Goal: Transaction & Acquisition: Obtain resource

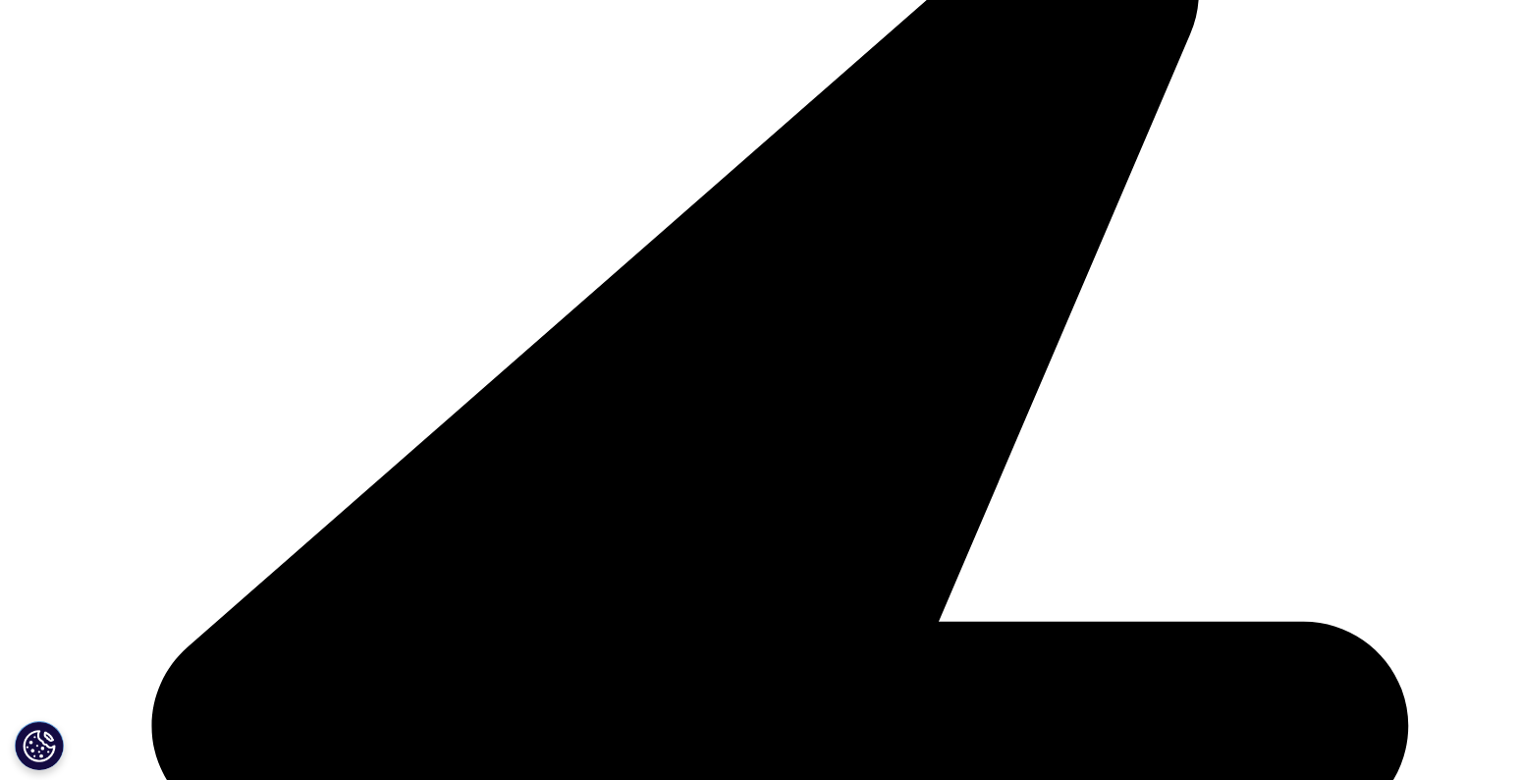
scroll to position [572, 1159]
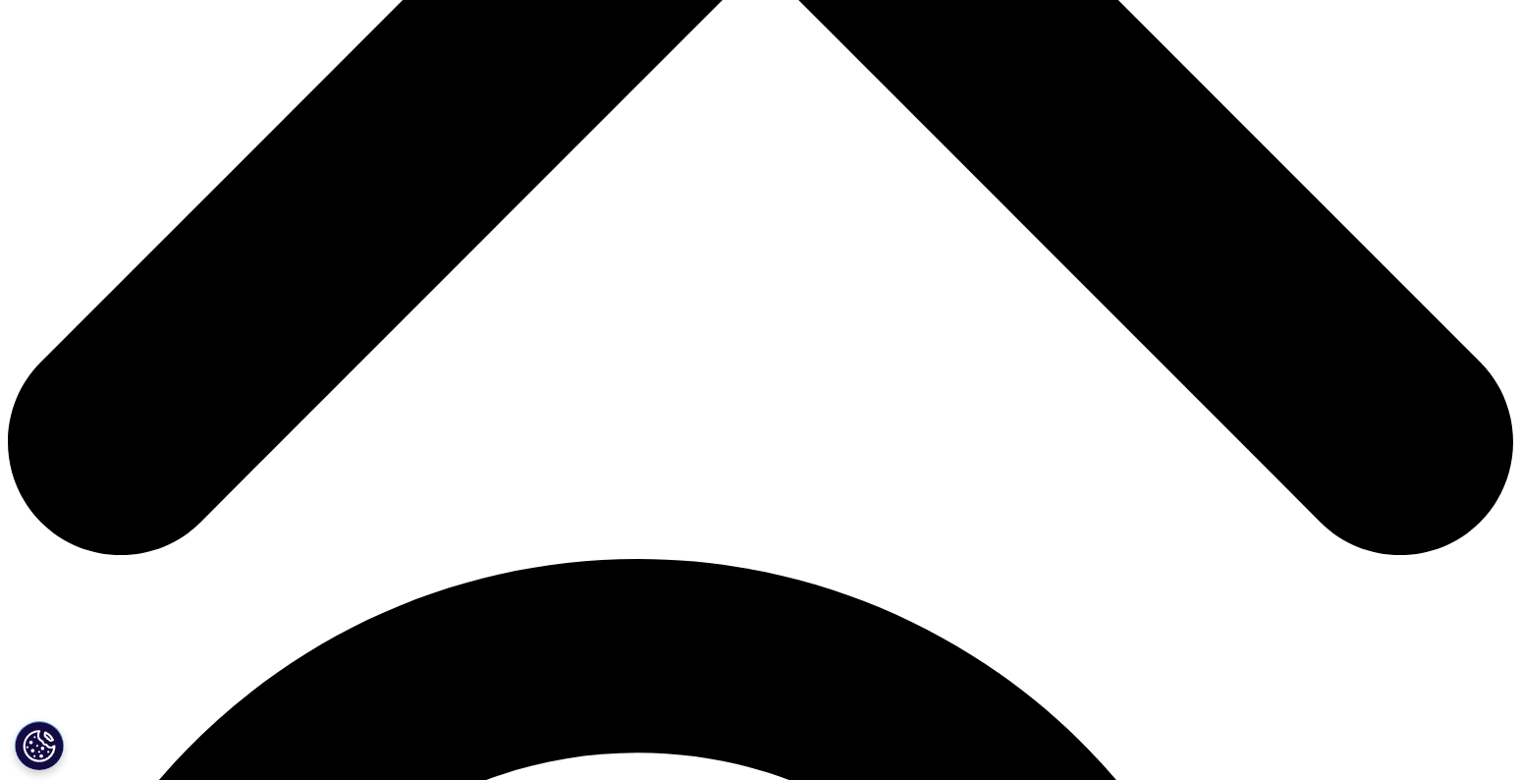
scroll to position [982, 0]
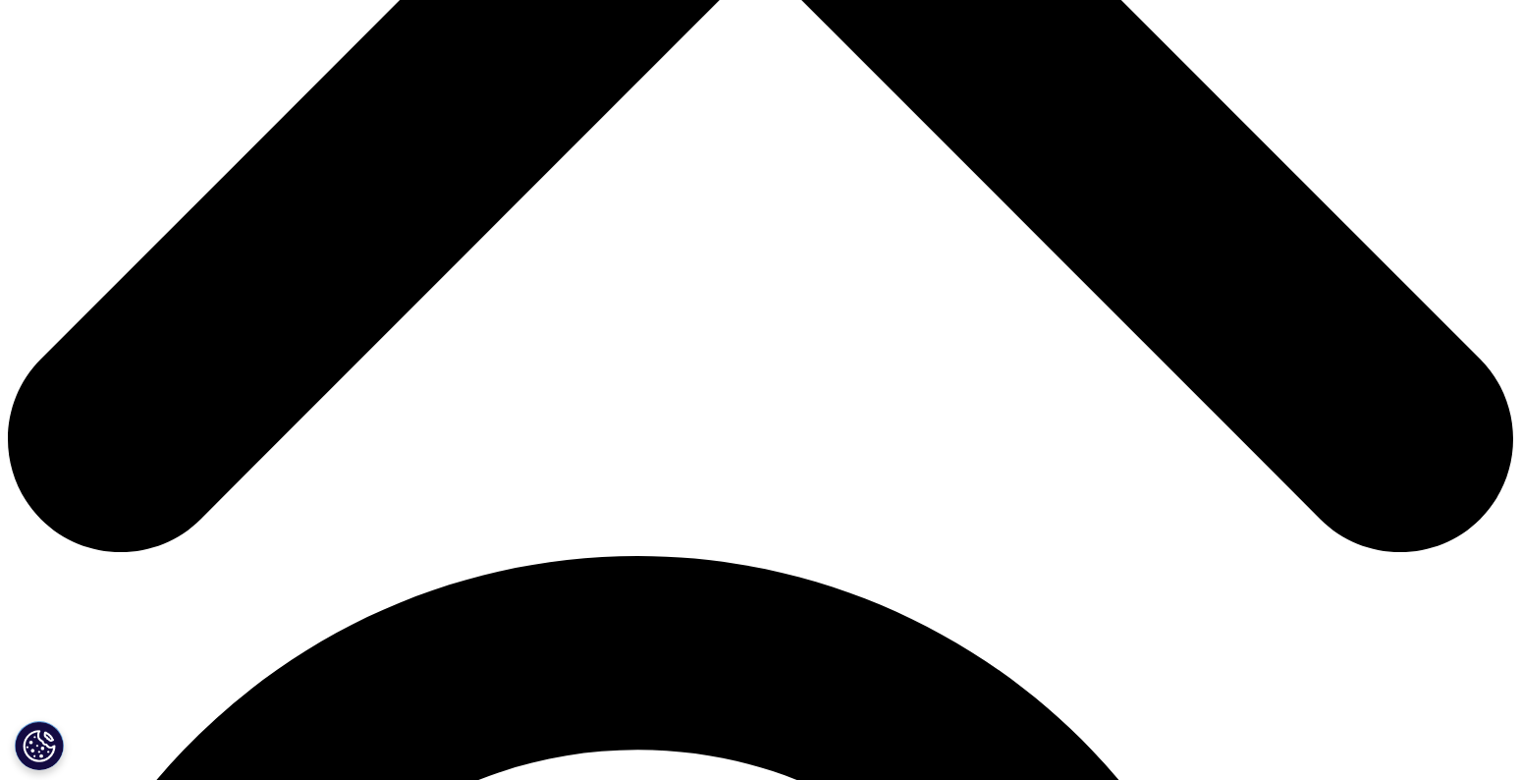
type input "[PERSON_NAME]"
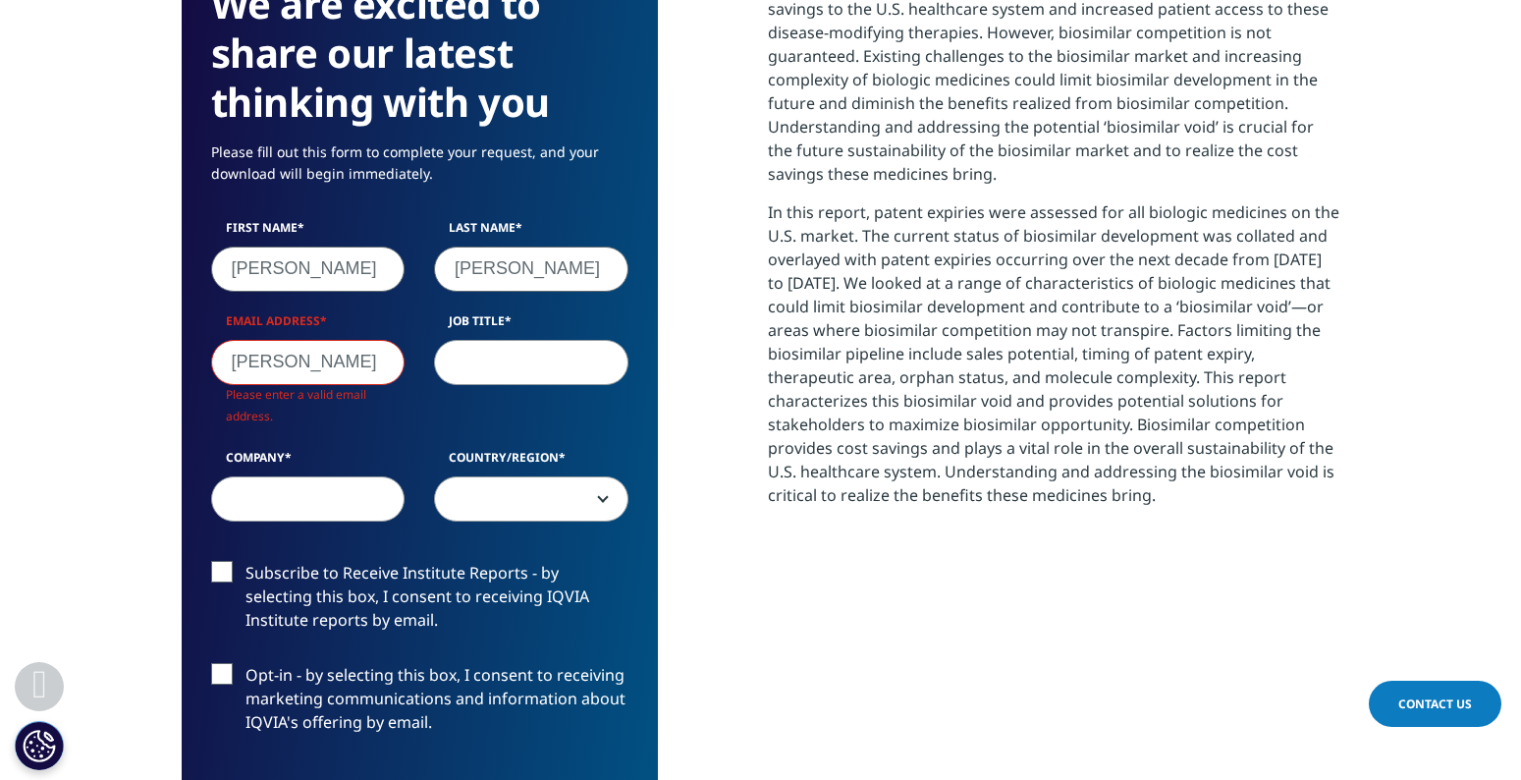
click at [770, 91] on p "Biologic medicines are becoming a mainstay in disease treatment and represent a…" at bounding box center [1054, 75] width 573 height 250
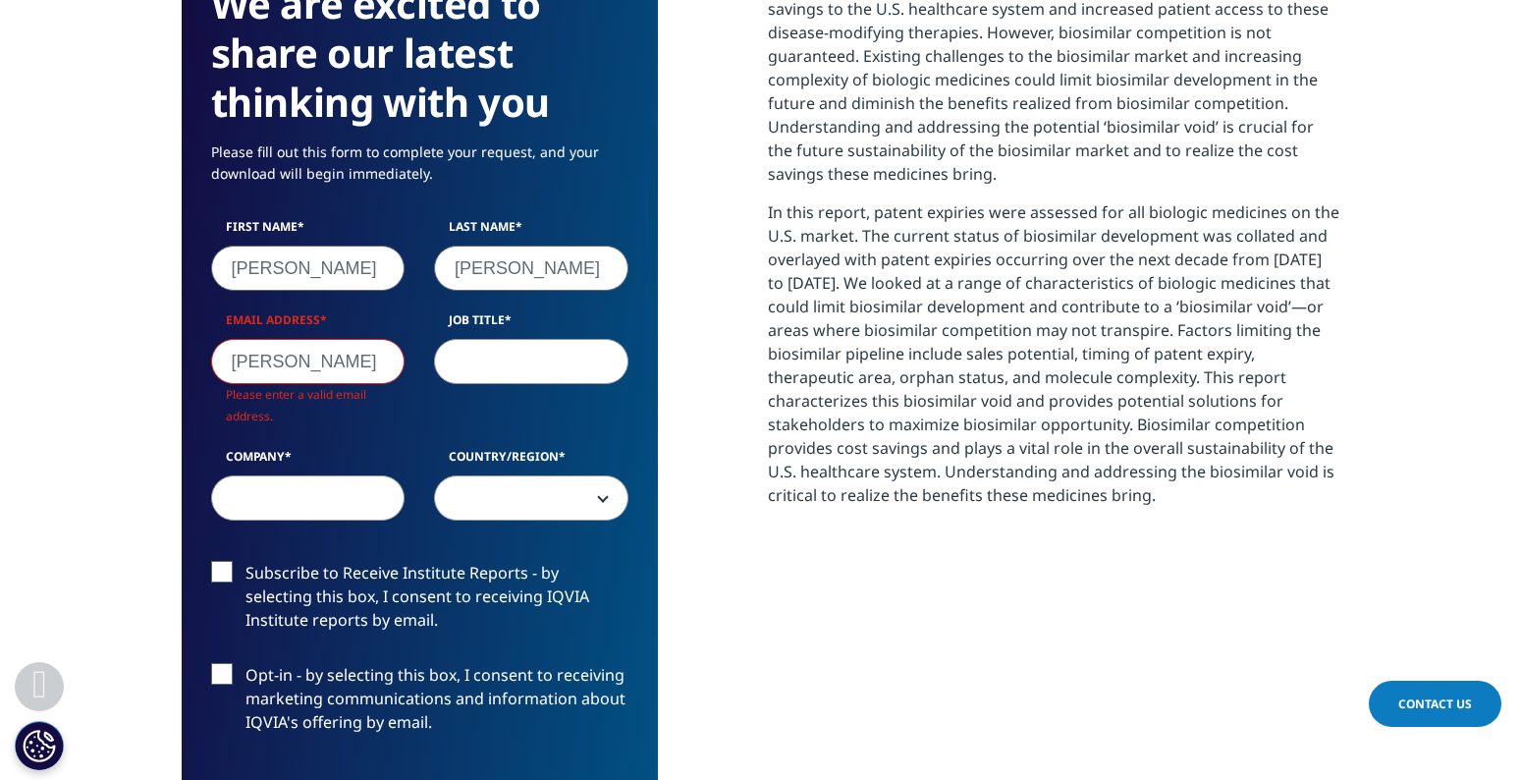
click at [308, 362] on input "[PERSON_NAME]" at bounding box center [308, 361] width 194 height 45
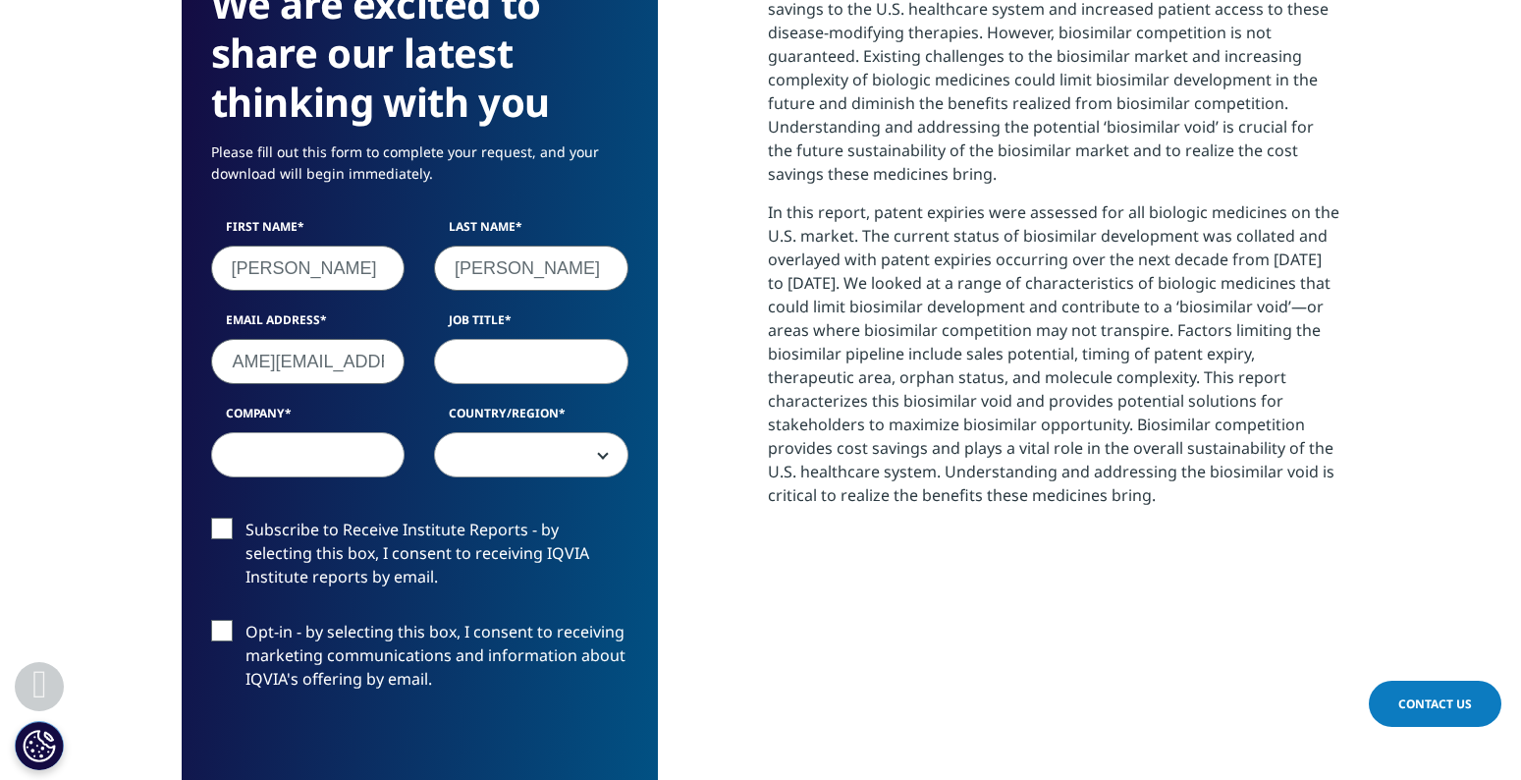
scroll to position [0, 111]
type input "[PERSON_NAME][EMAIL_ADDRESS][PERSON_NAME][DOMAIN_NAME]"
type input "SVP Policy"
type input "AAM"
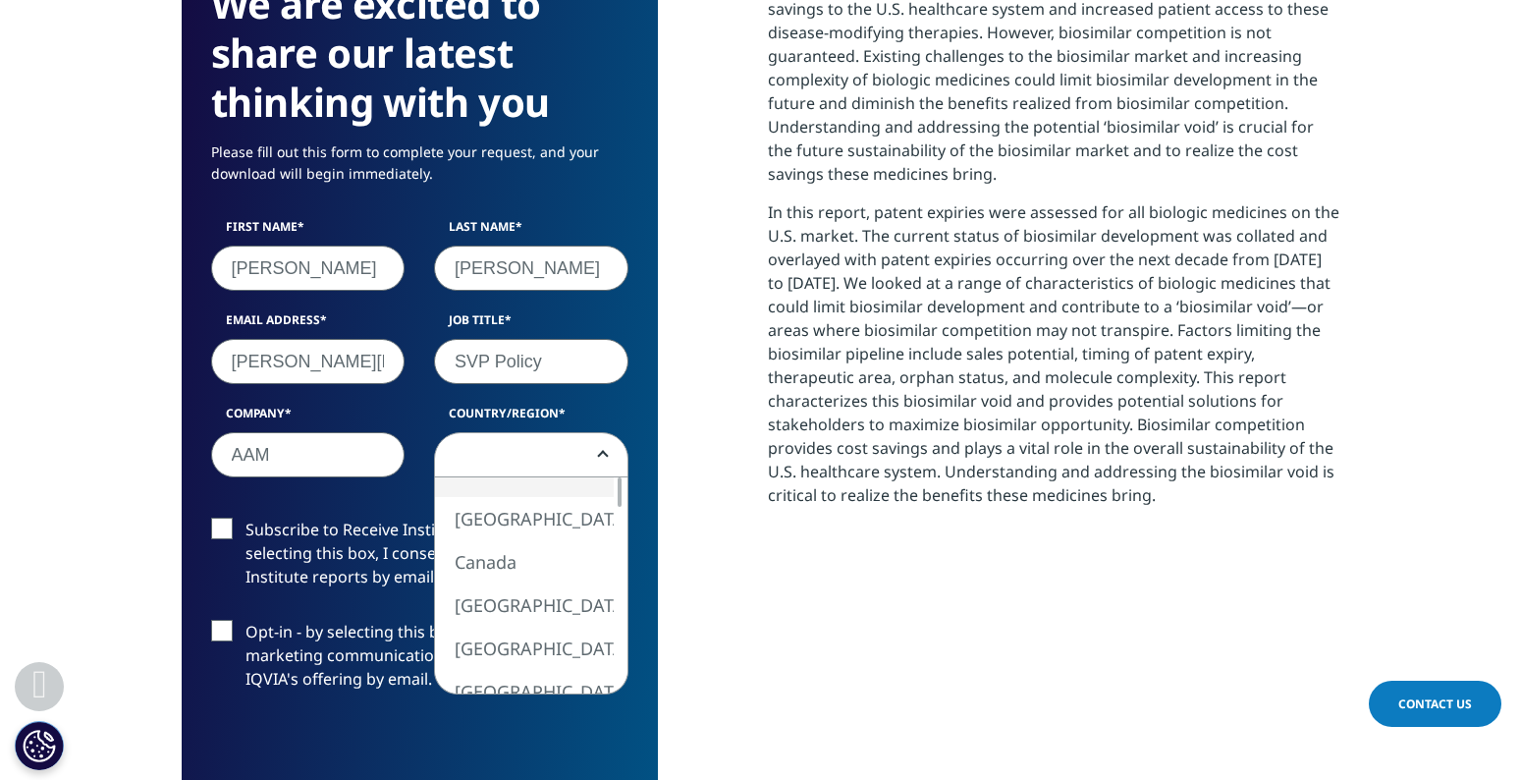
click at [464, 464] on span at bounding box center [531, 455] width 192 height 45
select select "[GEOGRAPHIC_DATA]"
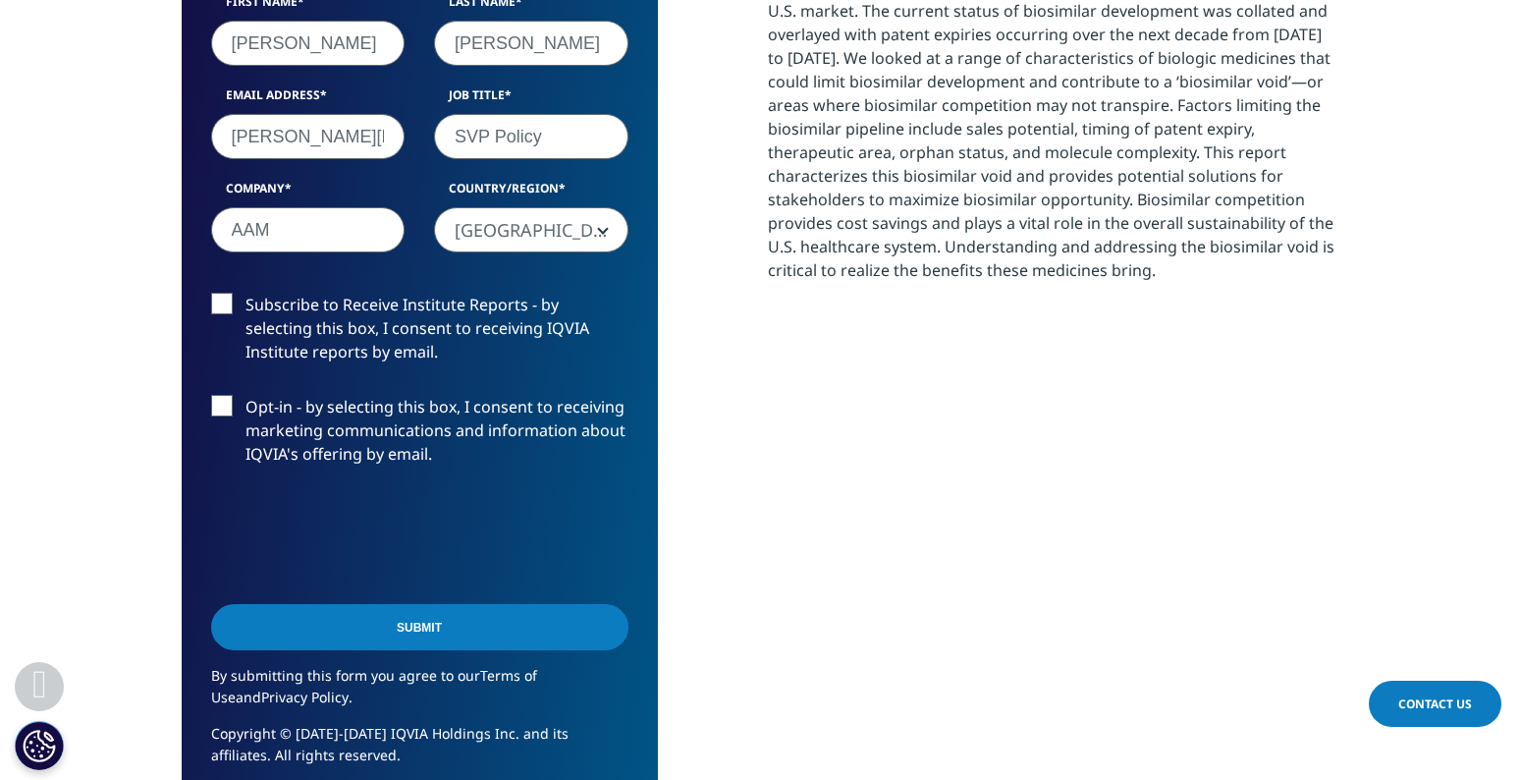
scroll to position [1208, 0]
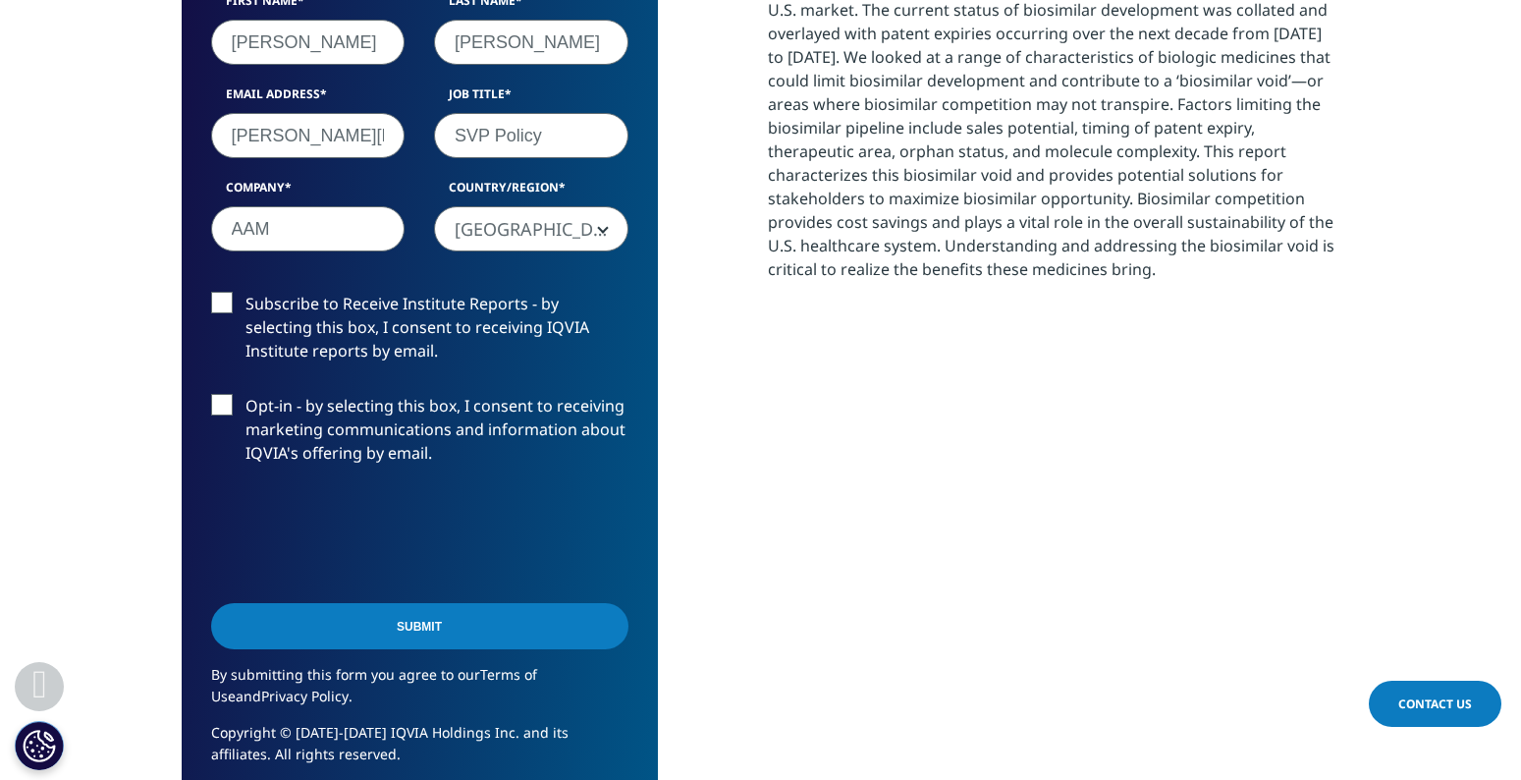
click at [378, 620] on input "Submit" at bounding box center [419, 626] width 417 height 46
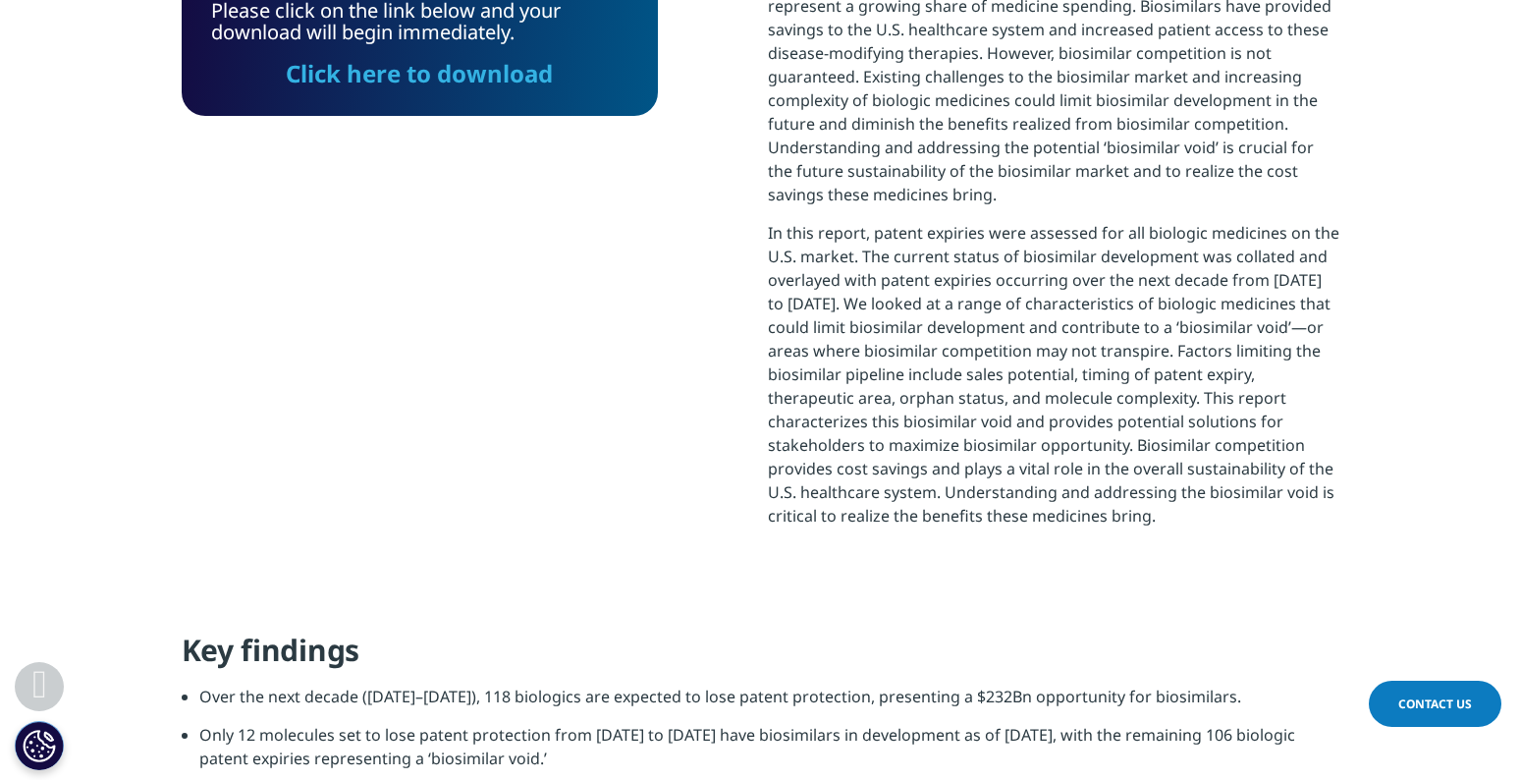
scroll to position [572, 1159]
click at [379, 76] on link "Click here to download" at bounding box center [419, 73] width 267 height 32
